Goal: Task Accomplishment & Management: Use online tool/utility

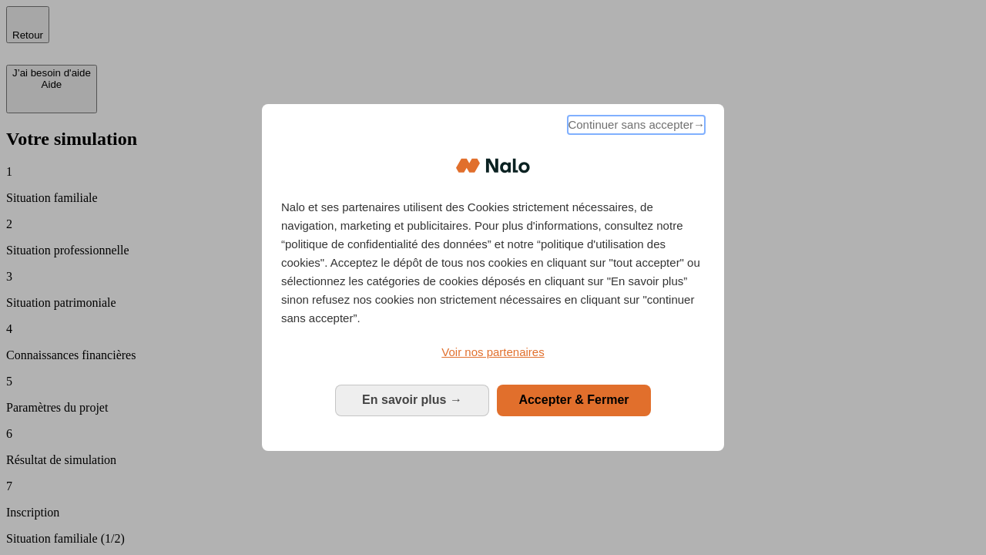
click at [635, 127] on span "Continuer sans accepter →" at bounding box center [636, 125] width 137 height 18
